Goal: Download file/media

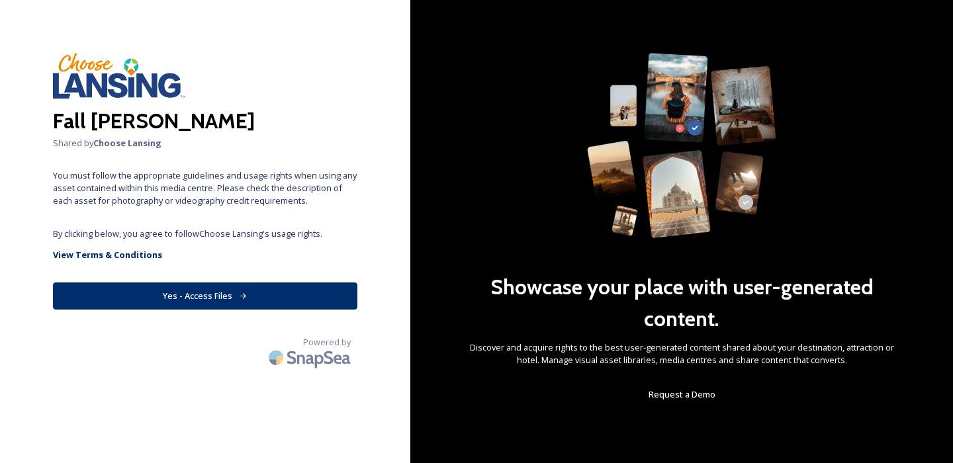
click at [230, 301] on button "Yes - Access Files" at bounding box center [205, 296] width 305 height 27
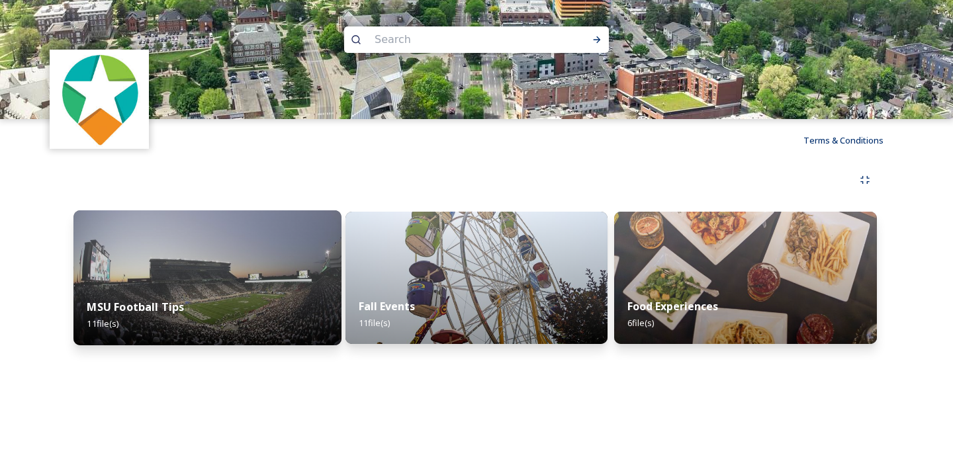
click at [254, 317] on div "MSU Football Tips 11 file(s)" at bounding box center [207, 315] width 268 height 60
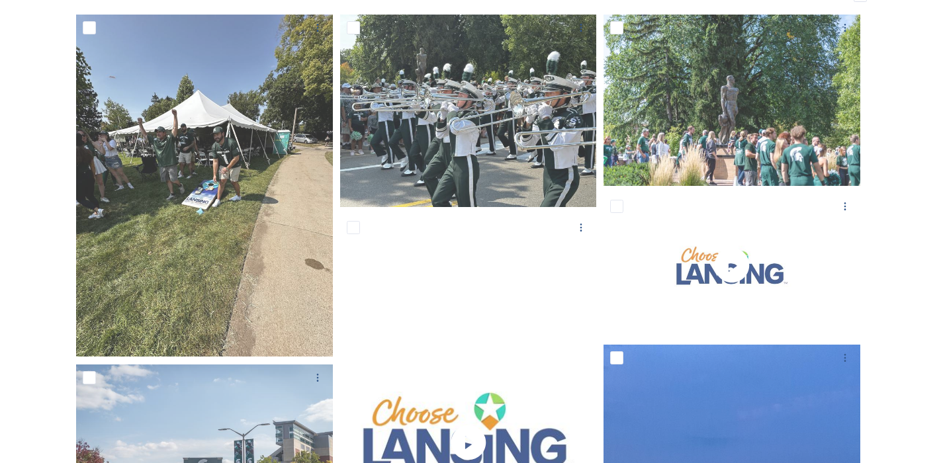
scroll to position [168, 0]
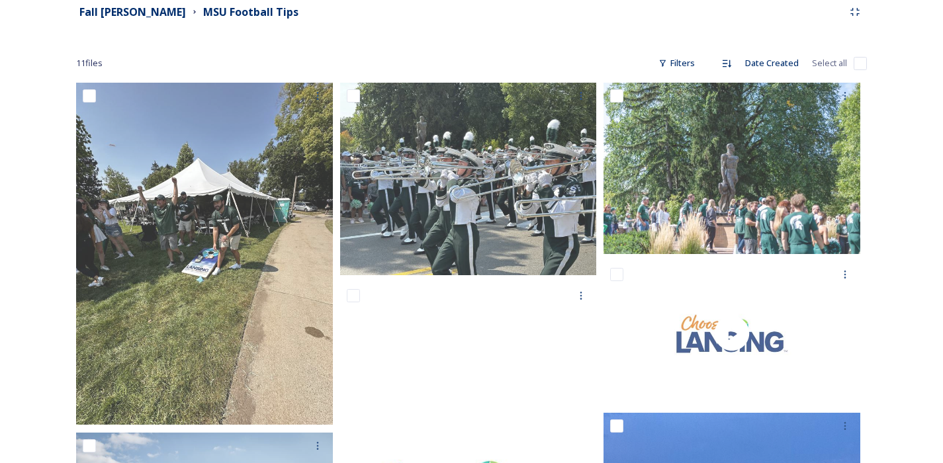
click at [859, 66] on input "checkbox" at bounding box center [860, 63] width 13 height 13
checkbox input "true"
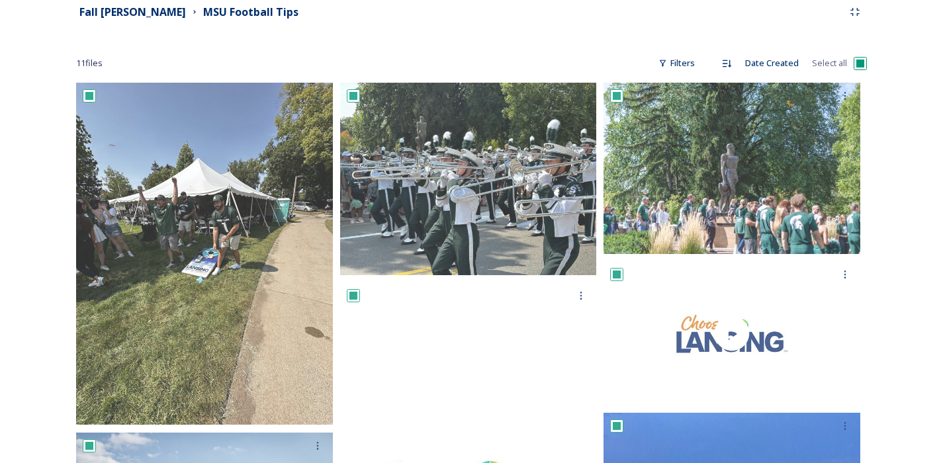
checkbox input "true"
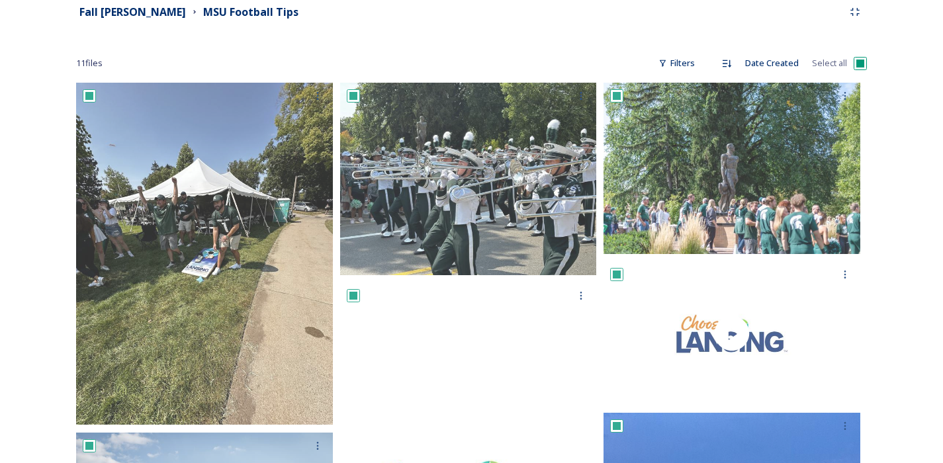
checkbox input "true"
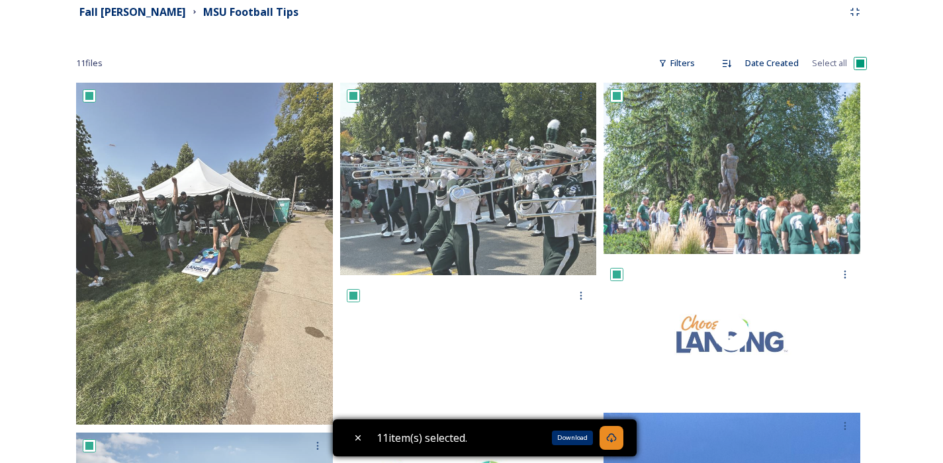
click at [617, 441] on icon at bounding box center [611, 438] width 11 height 11
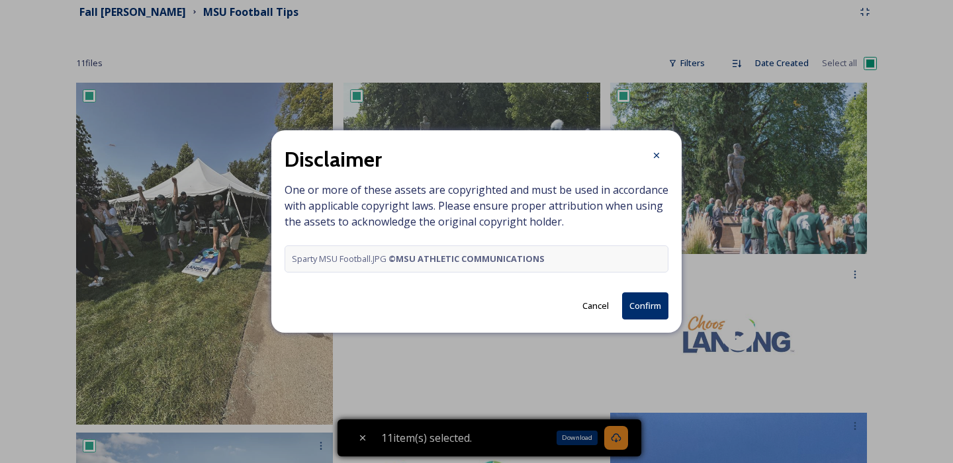
click at [659, 305] on button "Confirm" at bounding box center [645, 306] width 46 height 27
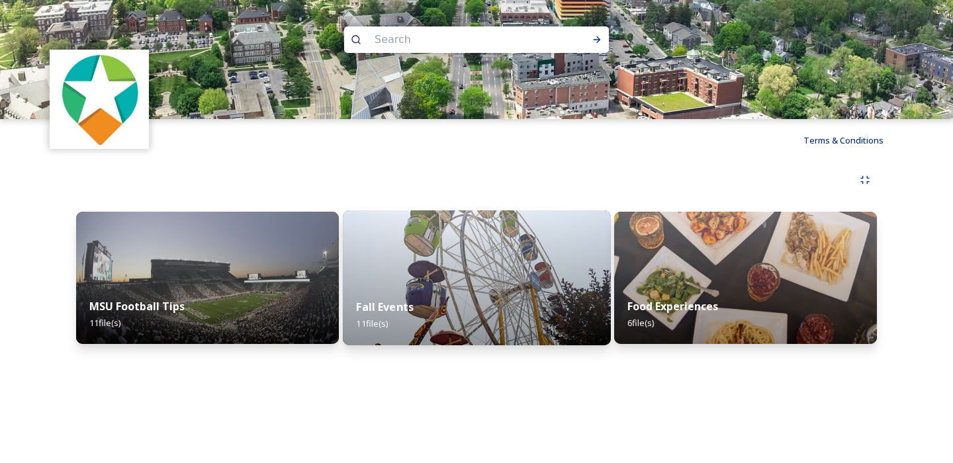
click at [486, 274] on img at bounding box center [477, 278] width 268 height 135
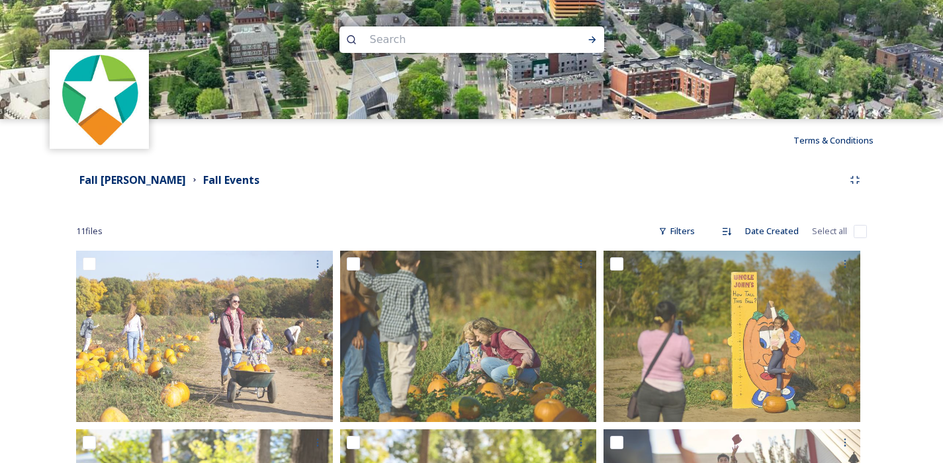
click at [858, 234] on input "checkbox" at bounding box center [860, 231] width 13 height 13
checkbox input "true"
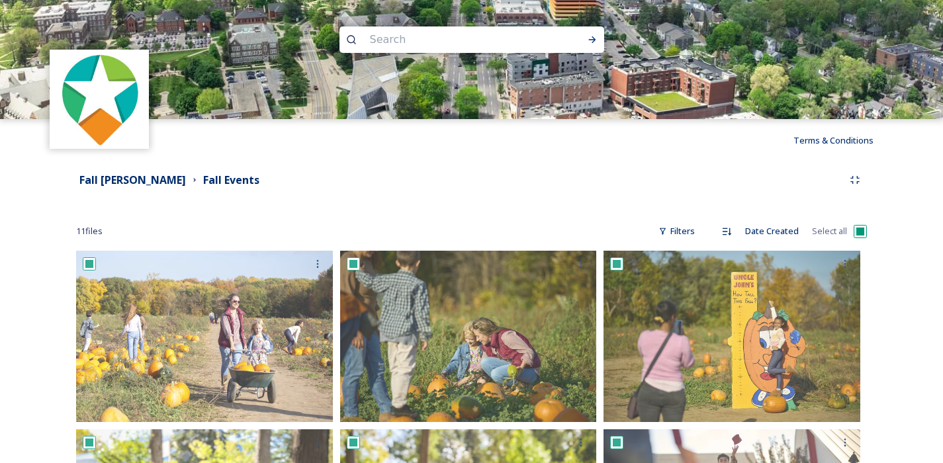
checkbox input "true"
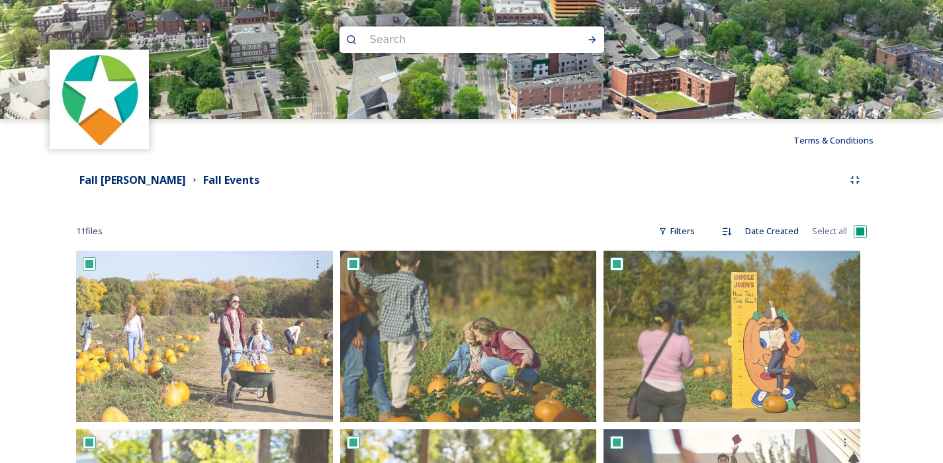
checkbox input "true"
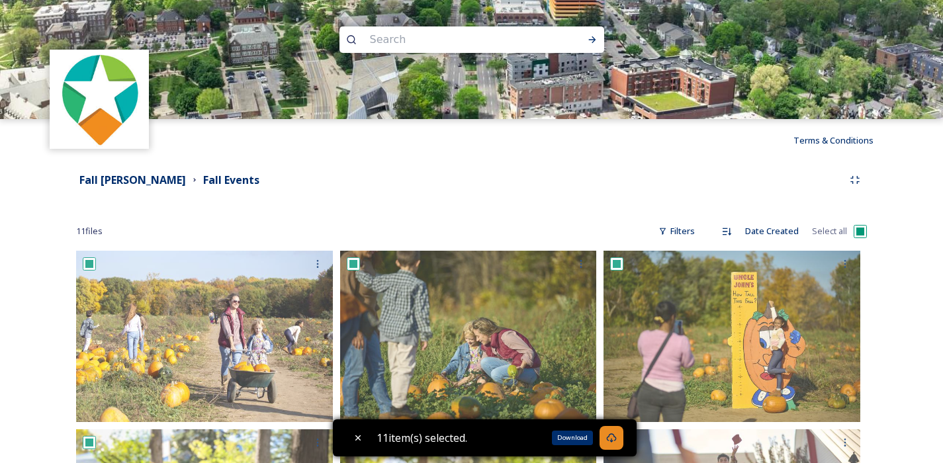
click at [617, 440] on icon at bounding box center [611, 438] width 11 height 11
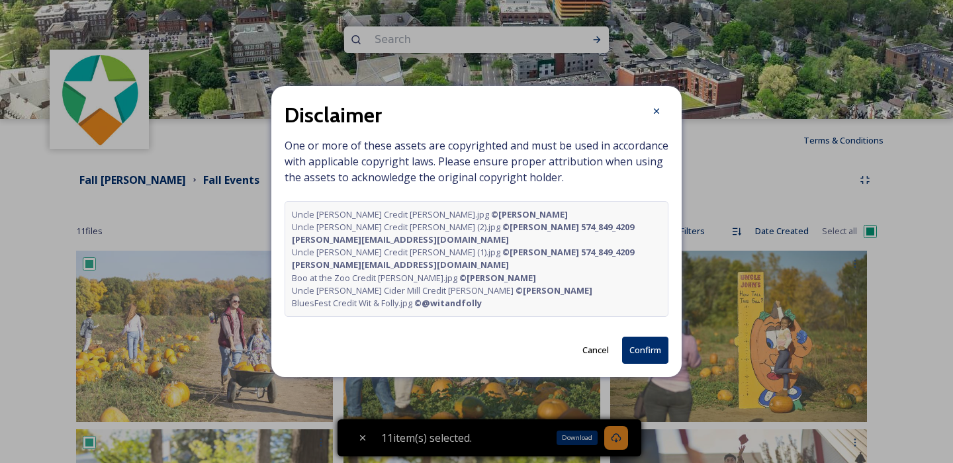
click at [648, 357] on button "Confirm" at bounding box center [645, 350] width 46 height 27
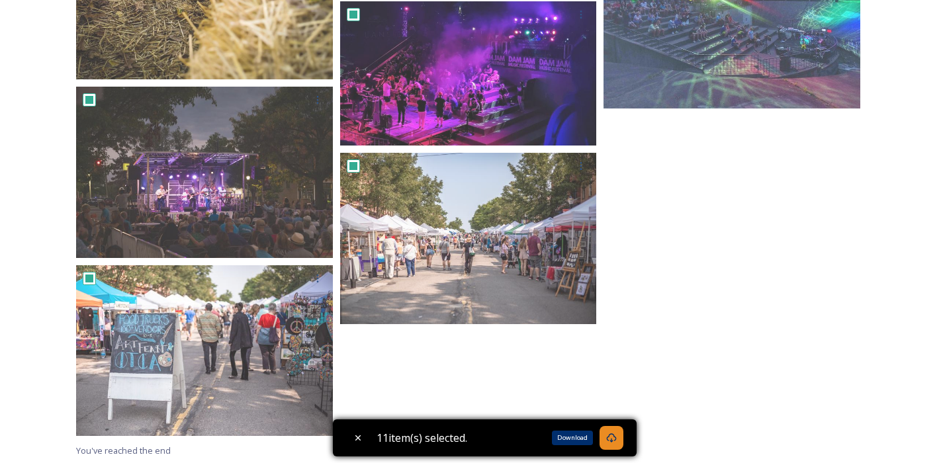
scroll to position [667, 0]
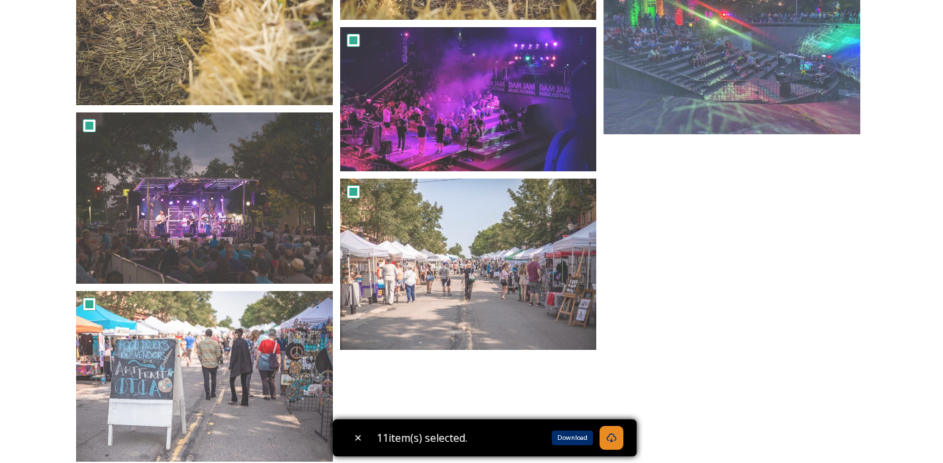
click at [569, 437] on div "Download" at bounding box center [572, 438] width 41 height 15
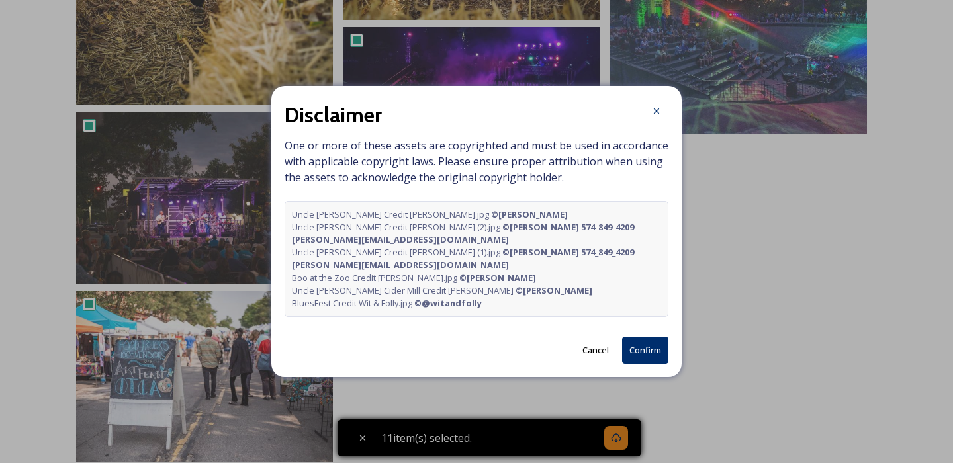
click at [642, 350] on button "Confirm" at bounding box center [645, 350] width 46 height 27
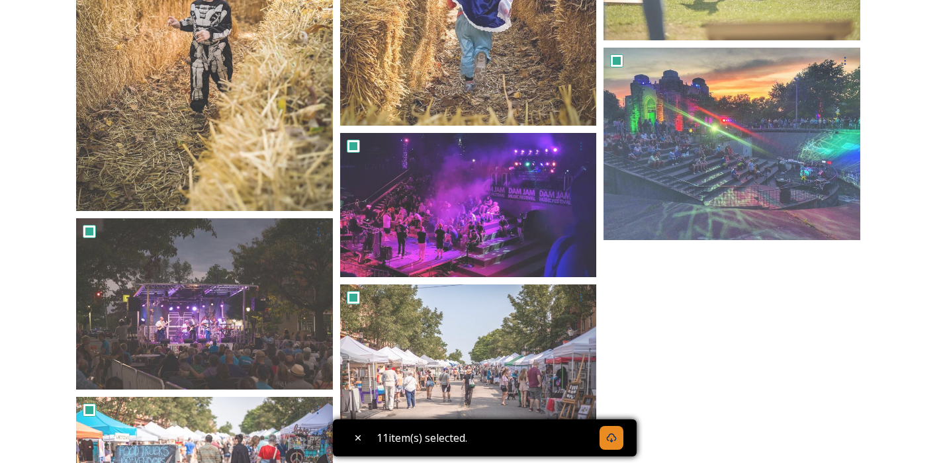
scroll to position [576, 0]
